Goal: Information Seeking & Learning: Learn about a topic

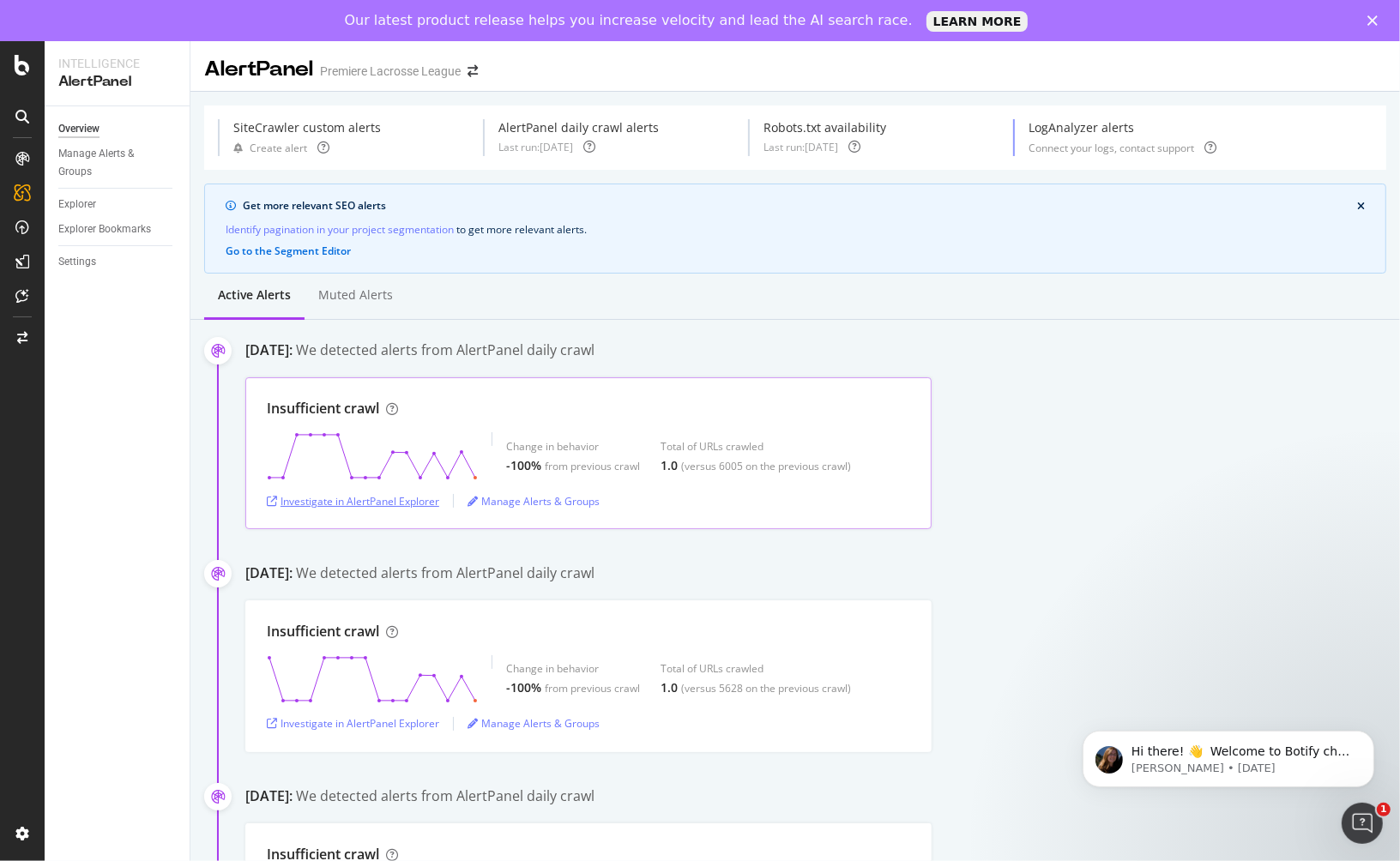
click at [386, 500] on div "Investigate in AlertPanel Explorer" at bounding box center [353, 500] width 172 height 15
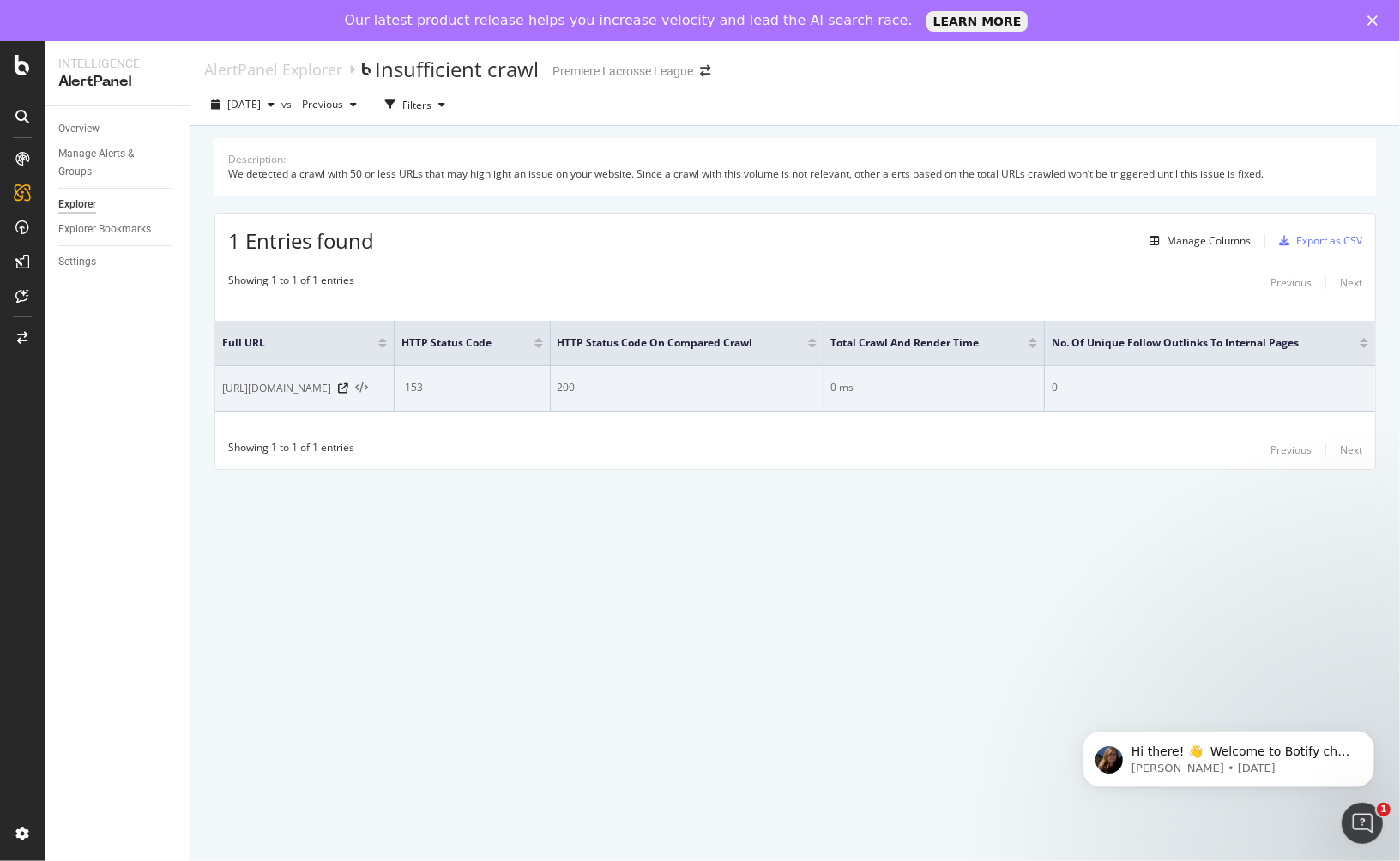
click at [367, 386] on icon at bounding box center [361, 388] width 13 height 12
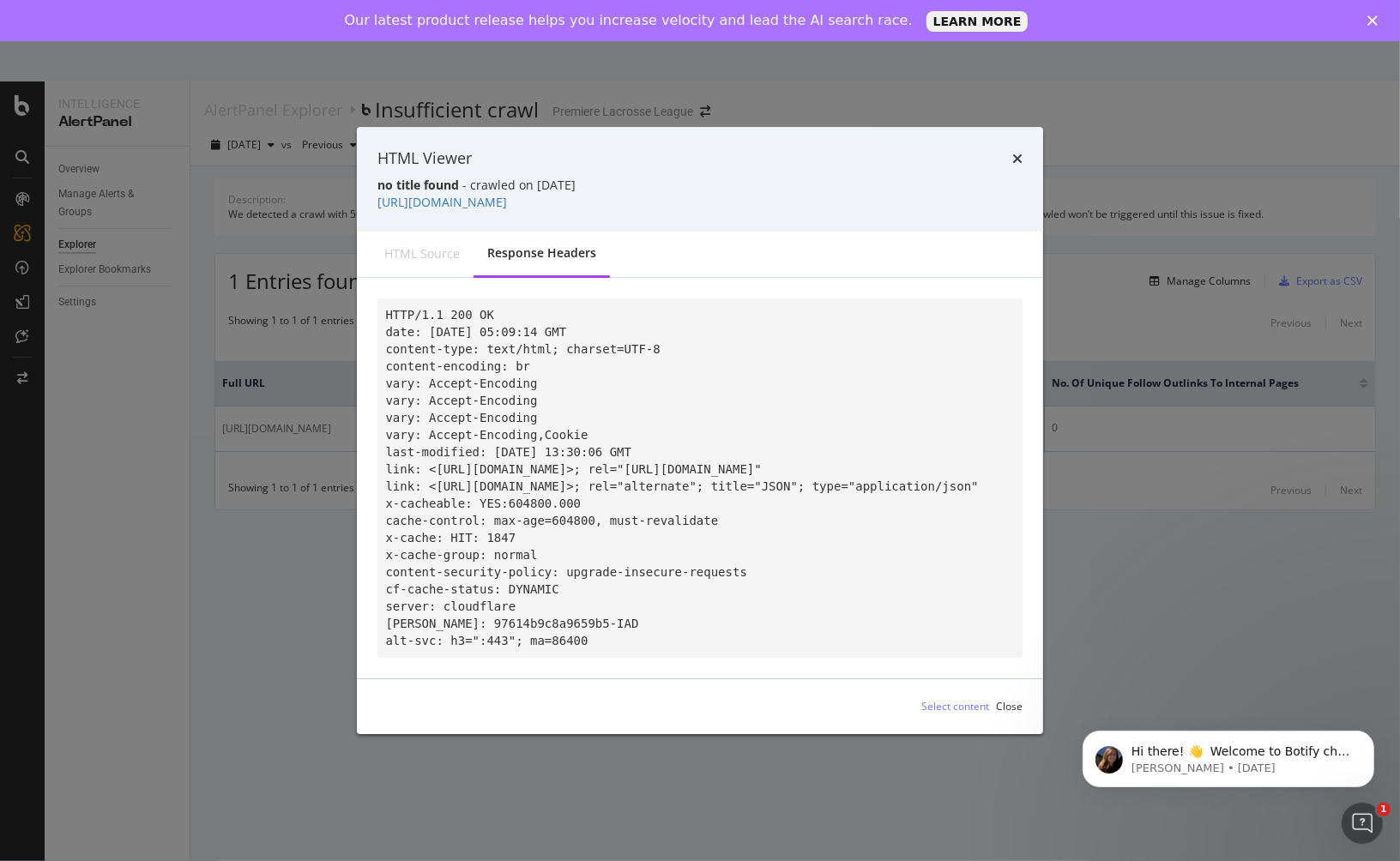
click at [1029, 136] on div "HTML Viewer no title found - crawled on 2025-08-27 https://premierlacrosseleagu…" at bounding box center [700, 179] width 686 height 104
click at [1027, 144] on div "HTML Viewer no title found - crawled on 2025-08-27 https://premierlacrosseleagu…" at bounding box center [700, 179] width 686 height 104
click at [446, 245] on div "HTML source" at bounding box center [422, 253] width 76 height 17
click at [1014, 152] on icon "times" at bounding box center [1017, 159] width 10 height 14
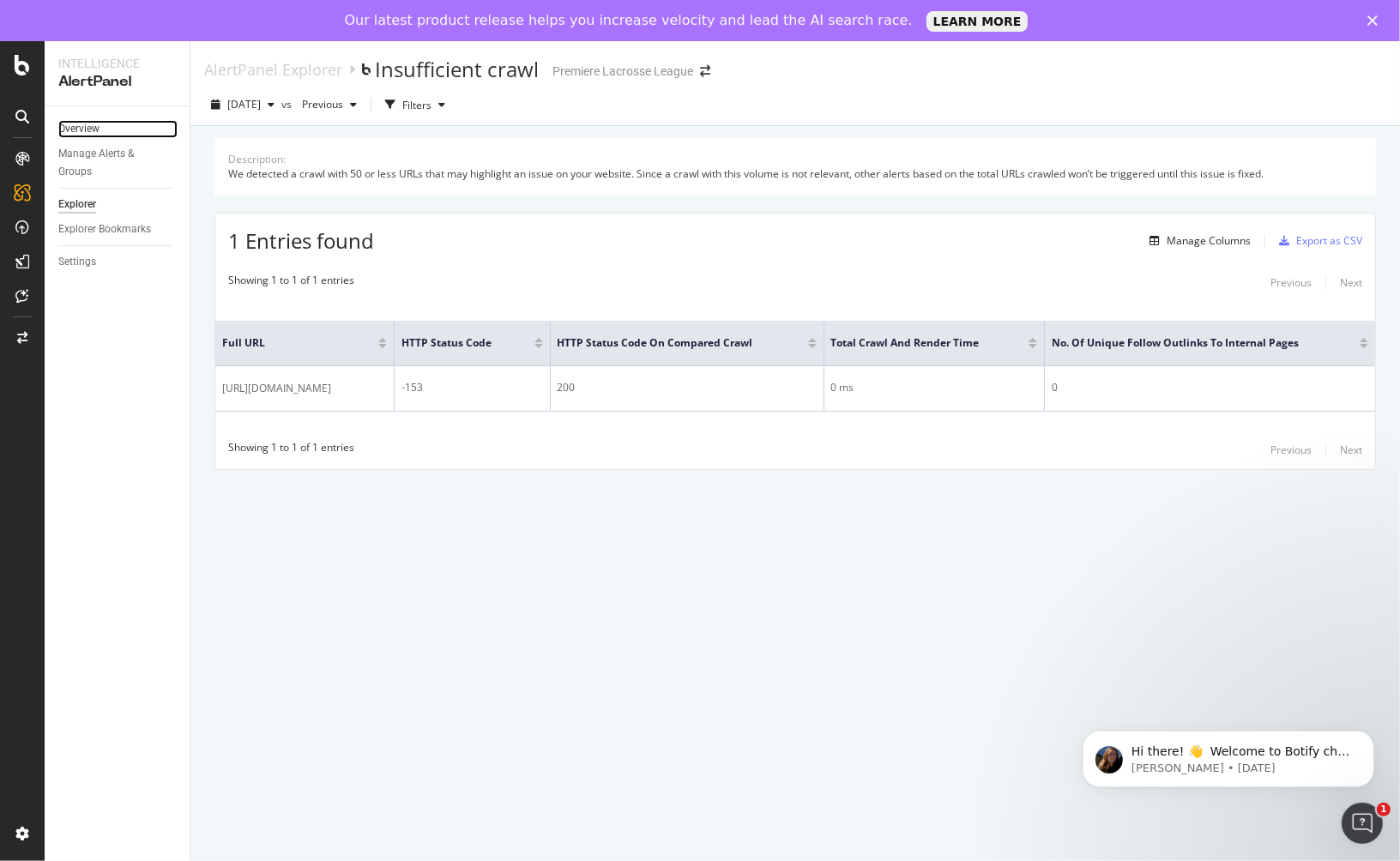
click at [101, 127] on link "Overview" at bounding box center [117, 129] width 119 height 18
